Goal: Information Seeking & Learning: Learn about a topic

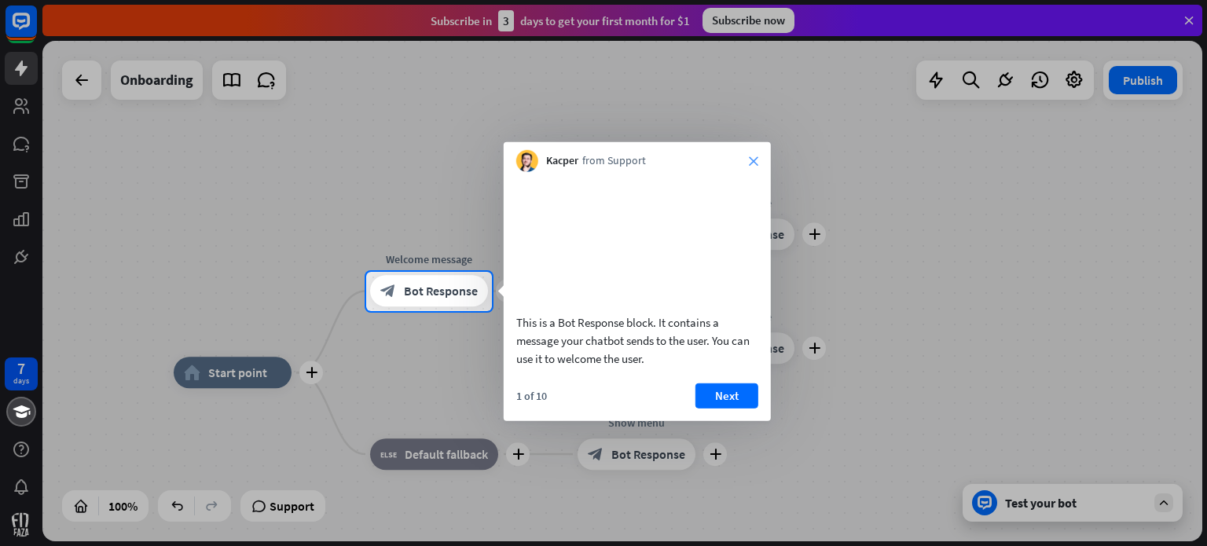
click at [750, 164] on icon "close" at bounding box center [753, 160] width 9 height 9
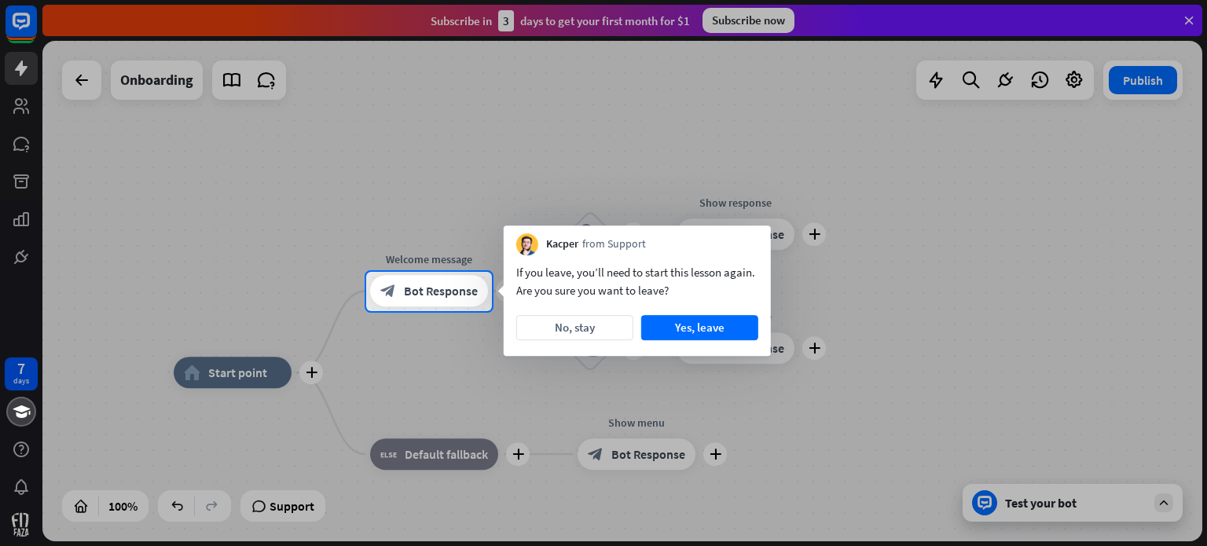
click at [1192, 17] on div at bounding box center [603, 136] width 1207 height 272
click at [1185, 20] on div at bounding box center [603, 136] width 1207 height 272
click at [1185, 21] on div at bounding box center [603, 136] width 1207 height 272
click at [1191, 21] on div at bounding box center [603, 136] width 1207 height 272
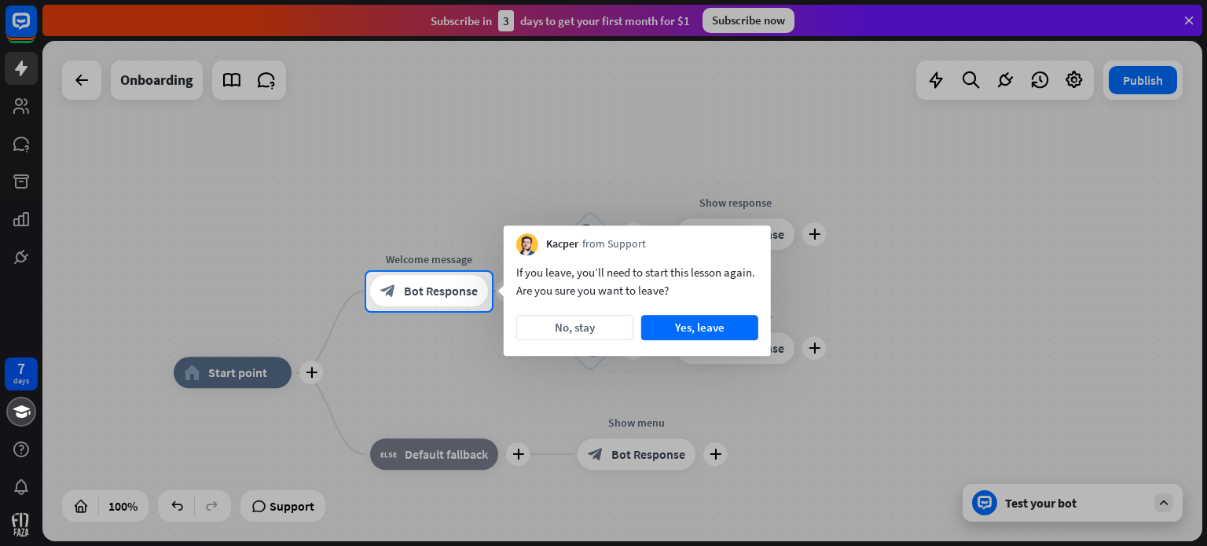
click at [23, 24] on div at bounding box center [603, 136] width 1207 height 272
click at [28, 61] on div at bounding box center [603, 136] width 1207 height 272
